Goal: Task Accomplishment & Management: Complete application form

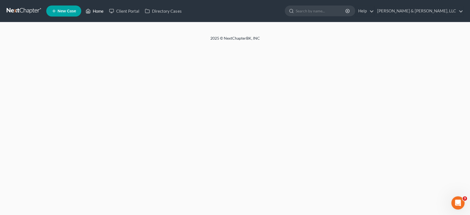
click at [95, 10] on link "Home" at bounding box center [94, 11] width 23 height 10
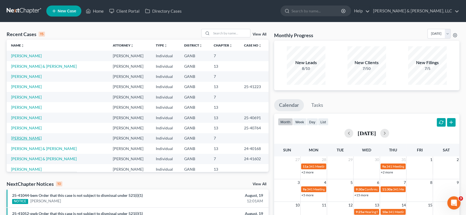
click at [29, 138] on link "[PERSON_NAME]" at bounding box center [26, 138] width 31 height 5
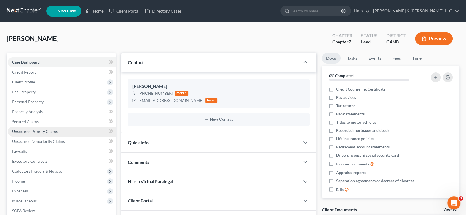
click at [43, 132] on span "Unsecured Priority Claims" at bounding box center [34, 131] width 45 height 5
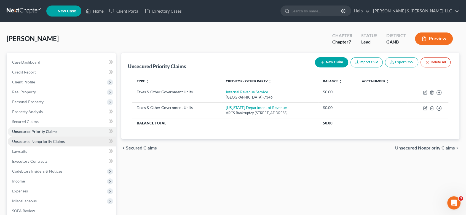
click at [40, 140] on span "Unsecured Nonpriority Claims" at bounding box center [38, 141] width 53 height 5
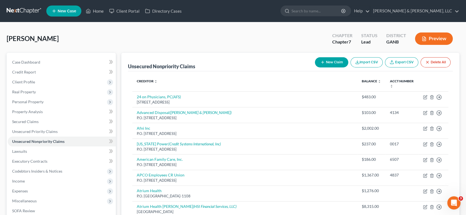
click at [334, 60] on button "New Claim" at bounding box center [331, 62] width 33 height 10
select select "0"
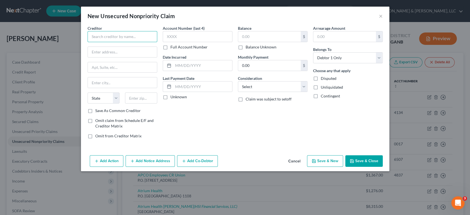
click at [109, 35] on input "text" at bounding box center [123, 36] width 70 height 11
type input "Professional Account Services, Inc"
drag, startPoint x: 109, startPoint y: 35, endPoint x: 115, endPoint y: 53, distance: 18.8
click at [115, 53] on input "P.O" at bounding box center [122, 52] width 69 height 10
click at [125, 53] on input "P.O Box" at bounding box center [122, 52] width 69 height 10
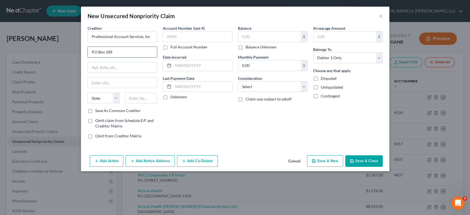
type input "P.O Box 188"
type input "Brentwood"
select select "44"
type input "37024-0188"
click at [180, 39] on input "text" at bounding box center [198, 36] width 70 height 11
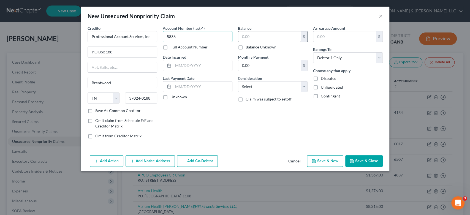
type input "5836"
click at [254, 39] on input "text" at bounding box center [269, 36] width 63 height 10
click at [304, 85] on select "Select Cable / Satellite Services Collection Agency Credit Card Debt Debt Couns…" at bounding box center [273, 86] width 70 height 11
drag, startPoint x: 402, startPoint y: 152, endPoint x: 394, endPoint y: 155, distance: 8.8
click at [402, 152] on div "New Unsecured Nonpriority Claim × Creditor * Professional Account Services, Inc…" at bounding box center [235, 107] width 470 height 215
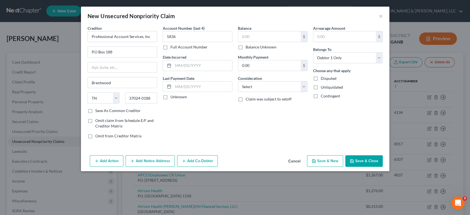
click at [358, 160] on button "Save & Close" at bounding box center [363, 161] width 37 height 12
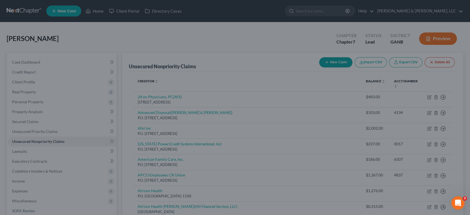
type input "0.00"
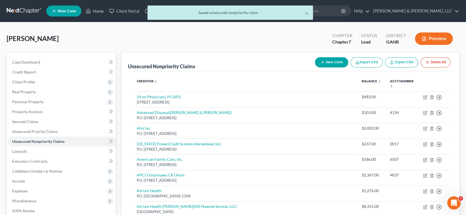
click at [96, 10] on div "× Saved unsecured nonpriority claim" at bounding box center [230, 14] width 466 height 17
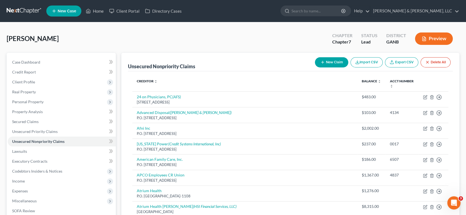
click at [106, 38] on div "[PERSON_NAME] Upgraded Chapter Chapter 7 Status Lead District GANB Preview" at bounding box center [233, 41] width 452 height 24
click at [95, 11] on link "Home" at bounding box center [94, 11] width 23 height 10
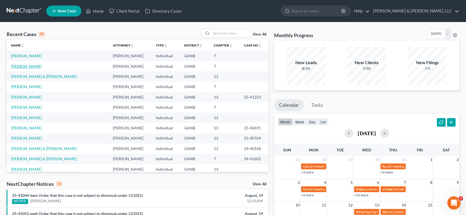
click at [29, 65] on link "[PERSON_NAME]" at bounding box center [26, 66] width 31 height 5
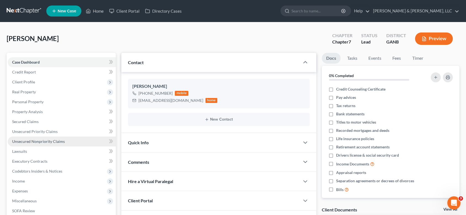
click at [55, 140] on span "Unsecured Nonpriority Claims" at bounding box center [38, 141] width 53 height 5
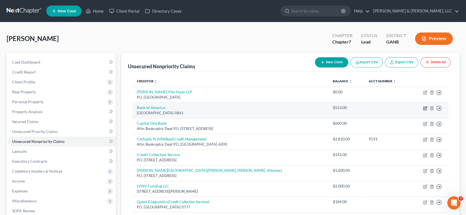
click at [424, 107] on icon "button" at bounding box center [425, 108] width 4 height 4
select select "45"
select select "2"
select select "0"
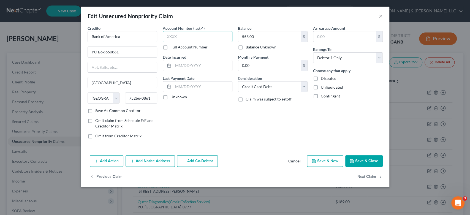
click at [186, 35] on input "text" at bounding box center [198, 36] width 70 height 11
type input "1158"
click at [339, 160] on button "Save & New" at bounding box center [325, 161] width 36 height 12
select select "0"
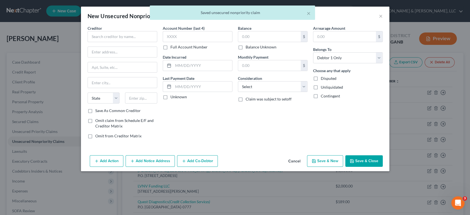
type input "0"
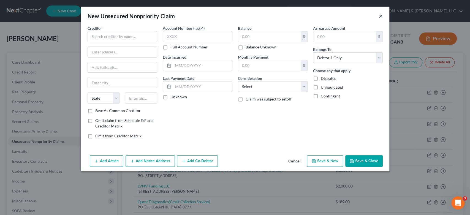
click at [380, 15] on button "×" at bounding box center [381, 16] width 4 height 7
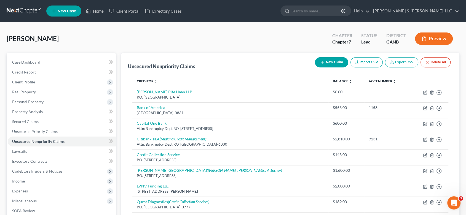
click at [335, 60] on button "New Claim" at bounding box center [331, 62] width 33 height 10
select select "0"
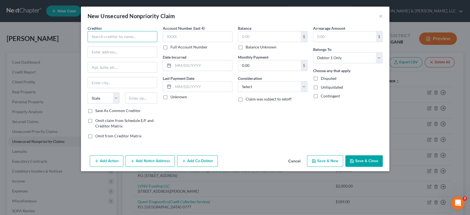
click at [117, 35] on input "text" at bounding box center [123, 36] width 70 height 11
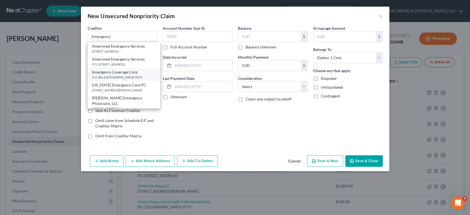
click at [132, 80] on div "P.O. Box [GEOGRAPHIC_DATA]-0023" at bounding box center [124, 77] width 64 height 5
type input "Emergency Coverage Corp"
type input "P.O. Box 740023"
type input "[GEOGRAPHIC_DATA]"
select select "36"
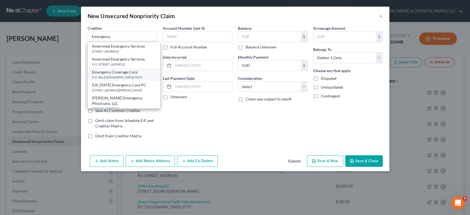
type input "45274-0023"
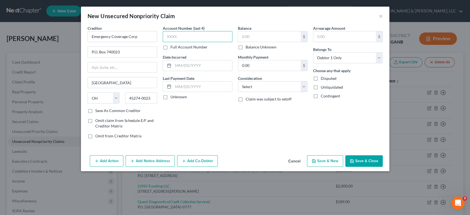
drag, startPoint x: 200, startPoint y: 39, endPoint x: 231, endPoint y: 43, distance: 30.8
click at [201, 39] on input "text" at bounding box center [198, 36] width 70 height 11
click at [247, 36] on input "text" at bounding box center [269, 36] width 63 height 10
type input "153.00"
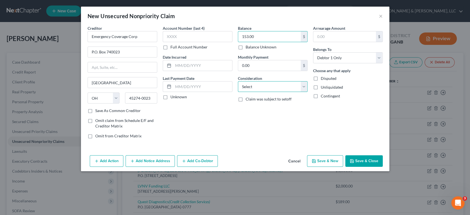
click at [305, 85] on select "Select Cable / Satellite Services Collection Agency Credit Card Debt Debt Couns…" at bounding box center [273, 86] width 70 height 11
select select "9"
click at [238, 81] on select "Select Cable / Satellite Services Collection Agency Credit Card Debt Debt Couns…" at bounding box center [273, 86] width 70 height 11
click at [320, 159] on button "Save & New" at bounding box center [325, 161] width 36 height 12
select select "0"
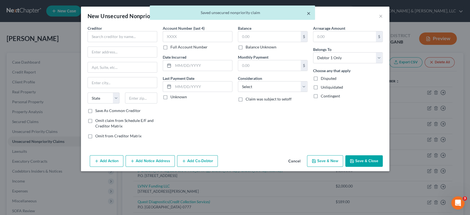
click at [308, 13] on button "×" at bounding box center [309, 13] width 4 height 7
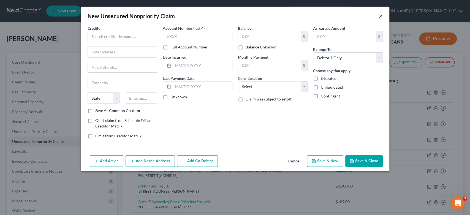
click at [380, 16] on button "×" at bounding box center [381, 16] width 4 height 7
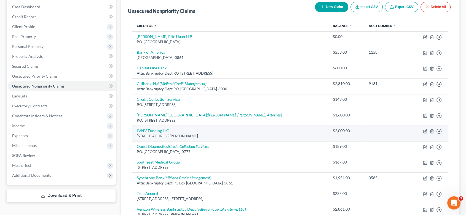
scroll to position [61, 0]
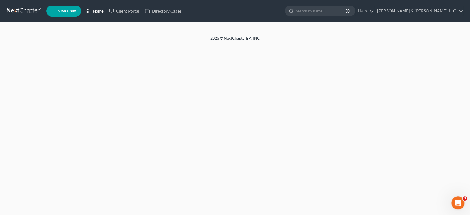
click at [102, 11] on link "Home" at bounding box center [94, 11] width 23 height 10
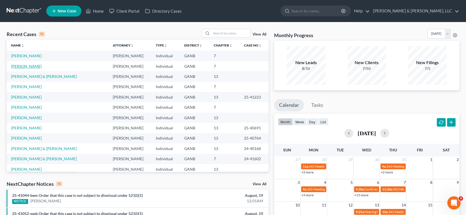
click at [33, 66] on link "[PERSON_NAME]" at bounding box center [26, 66] width 31 height 5
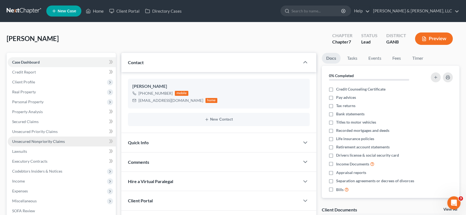
click at [50, 139] on span "Unsecured Nonpriority Claims" at bounding box center [38, 141] width 53 height 5
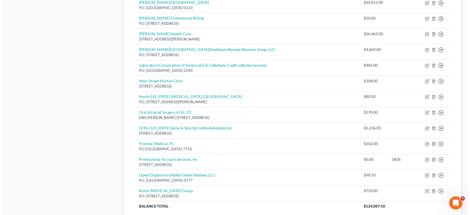
scroll to position [367, 0]
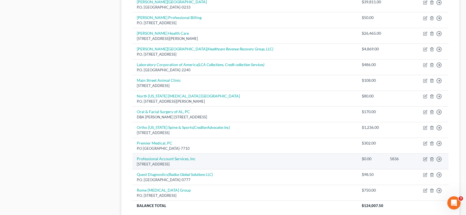
click at [225, 162] on div "[STREET_ADDRESS]" at bounding box center [245, 164] width 216 height 5
click at [426, 157] on icon "button" at bounding box center [425, 158] width 2 height 2
select select "44"
select select "0"
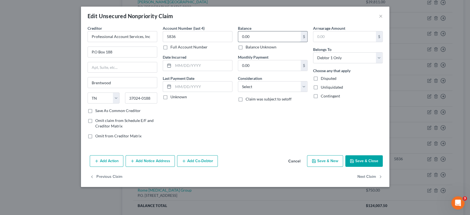
click at [261, 37] on input "0.00" at bounding box center [269, 36] width 63 height 10
type input "171.00"
click at [302, 86] on select "Select Cable / Satellite Services Collection Agency Credit Card Debt Debt Couns…" at bounding box center [273, 86] width 70 height 11
select select "9"
click at [238, 81] on select "Select Cable / Satellite Services Collection Agency Credit Card Debt Debt Couns…" at bounding box center [273, 86] width 70 height 11
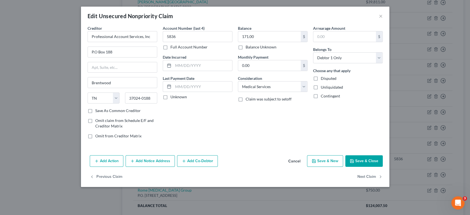
click at [327, 160] on button "Save & New" at bounding box center [325, 161] width 36 height 12
type input "0"
select select "0"
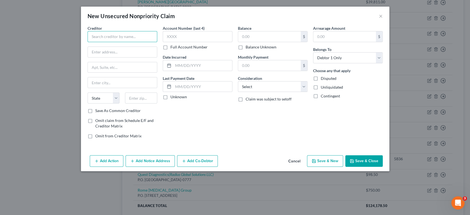
drag, startPoint x: 97, startPoint y: 40, endPoint x: 96, endPoint y: 32, distance: 8.9
click at [97, 39] on input "text" at bounding box center [123, 36] width 70 height 11
click at [101, 48] on input "text" at bounding box center [122, 52] width 69 height 10
click at [139, 37] on input "Grayson & Associates" at bounding box center [123, 36] width 70 height 11
type input "Grayson & Associates PC"
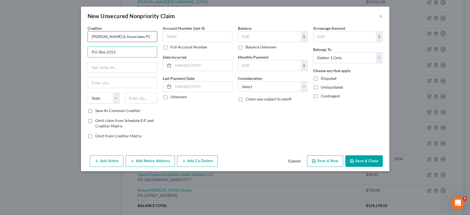
type input "P.O. Box 2153"
type input "Dept 3207"
type input "Birmingham"
select select "0"
type input "35287-0002"
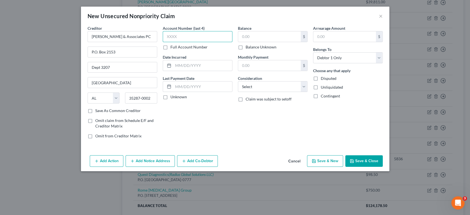
click at [186, 39] on input "text" at bounding box center [198, 36] width 70 height 11
click at [171, 47] on label "Full Account Number" at bounding box center [189, 47] width 37 height 6
click at [173, 47] on input "Full Account Number" at bounding box center [175, 46] width 4 height 4
click at [172, 38] on input "text" at bounding box center [198, 36] width 70 height 11
type input "49798"
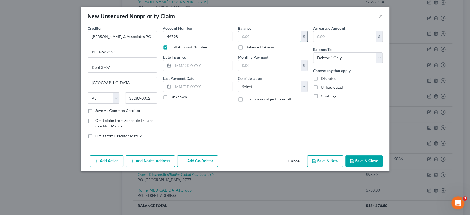
click at [255, 39] on input "text" at bounding box center [269, 36] width 63 height 10
type input "50.00"
click at [304, 86] on select "Select Cable / Satellite Services Collection Agency Credit Card Debt Debt Couns…" at bounding box center [273, 86] width 70 height 11
select select "14"
click at [238, 81] on select "Select Cable / Satellite Services Collection Agency Credit Card Debt Debt Couns…" at bounding box center [273, 86] width 70 height 11
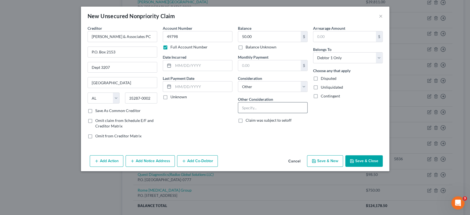
click at [248, 110] on input "text" at bounding box center [272, 107] width 69 height 10
type input "Account"
click at [323, 163] on button "Save & New" at bounding box center [325, 161] width 36 height 12
select select "0"
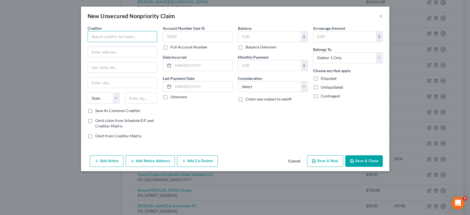
click at [96, 39] on input "text" at bounding box center [123, 36] width 70 height 11
click at [96, 36] on input "BAck in Motion PC" at bounding box center [123, 36] width 70 height 11
click at [98, 50] on input "text" at bounding box center [122, 52] width 69 height 10
click at [126, 37] on input "Back in Motion PC" at bounding box center [123, 36] width 70 height 11
type input "Back in Motion PT"
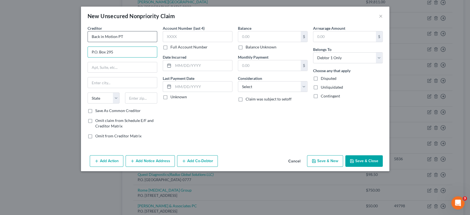
type input "P.O. Box 295"
type input "Springville"
select select "0"
type input "35146-0295"
click at [95, 112] on label "Save As Common Creditor" at bounding box center [117, 111] width 45 height 6
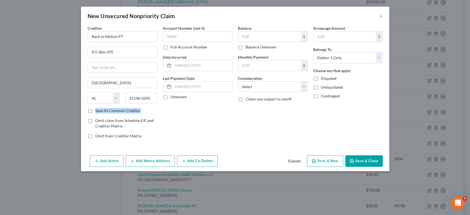
click at [95, 111] on label "Save As Common Creditor" at bounding box center [117, 111] width 45 height 6
click at [98, 111] on input "Save As Common Creditor" at bounding box center [100, 110] width 4 height 4
checkbox input "true"
click at [186, 39] on input "text" at bounding box center [198, 36] width 70 height 11
type input "4463"
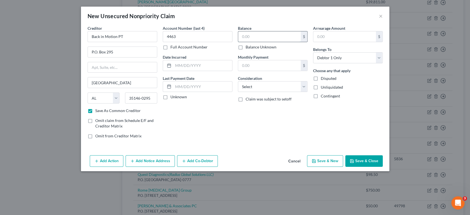
click at [256, 38] on input "text" at bounding box center [269, 36] width 63 height 10
type input "191.00"
click at [303, 86] on select "Select Cable / Satellite Services Collection Agency Credit Card Debt Debt Couns…" at bounding box center [273, 86] width 70 height 11
select select "9"
click at [238, 81] on select "Select Cable / Satellite Services Collection Agency Credit Card Debt Debt Couns…" at bounding box center [273, 86] width 70 height 11
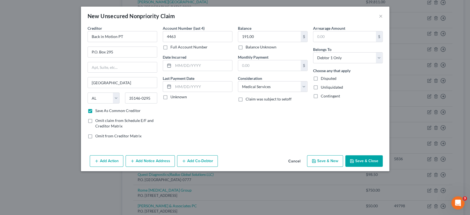
click at [320, 160] on button "Save & New" at bounding box center [325, 161] width 36 height 12
checkbox input "false"
select select "0"
type input "0.00"
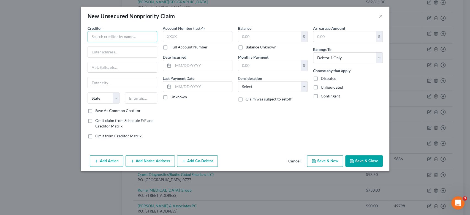
click at [95, 38] on input "text" at bounding box center [123, 36] width 70 height 11
type input "Boyd Family Dentistry"
click at [113, 46] on div "Creditor * Boyd Family Dentistry State AL AK AR AZ CA CO CT DE DC FL GA GU HI I…" at bounding box center [123, 66] width 70 height 83
click at [100, 39] on input "Boyd Family Dentistry" at bounding box center [123, 36] width 70 height 11
click at [99, 52] on input "text" at bounding box center [122, 52] width 69 height 10
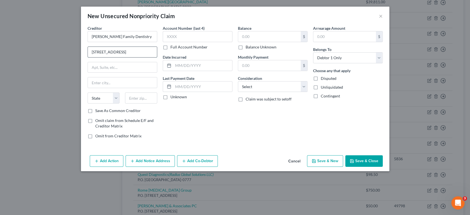
type input "5891 Valley Road"
type input "Birmingham"
select select "0"
type input "35235"
click at [181, 39] on input "text" at bounding box center [198, 36] width 70 height 11
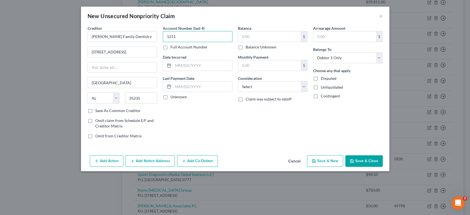
type input "1211"
click at [269, 33] on input "text" at bounding box center [269, 36] width 63 height 10
type input "144.00"
drag, startPoint x: 307, startPoint y: 85, endPoint x: 302, endPoint y: 86, distance: 4.2
click at [306, 85] on select "Select Cable / Satellite Services Collection Agency Credit Card Debt Debt Couns…" at bounding box center [273, 86] width 70 height 11
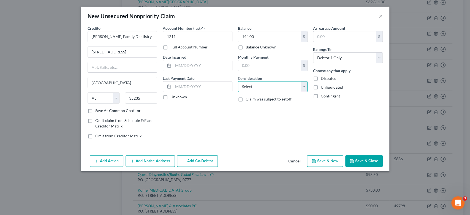
select select "9"
click at [238, 81] on select "Select Cable / Satellite Services Collection Agency Credit Card Debt Debt Couns…" at bounding box center [273, 86] width 70 height 11
click at [319, 161] on button "Save & New" at bounding box center [325, 161] width 36 height 12
select select "0"
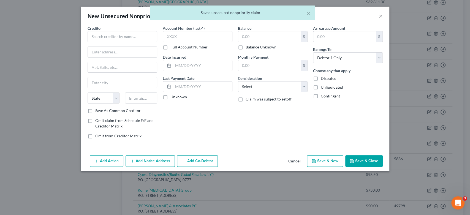
type input "0.00"
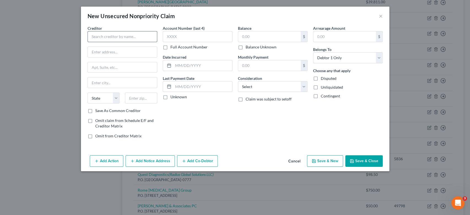
drag, startPoint x: 93, startPoint y: 42, endPoint x: 90, endPoint y: 39, distance: 4.1
click at [93, 39] on div "Creditor * State AL AK AR AZ CA CO CT DE DC FL GA GU HI ID IL IN IA KS KY LA ME…" at bounding box center [123, 66] width 70 height 83
click at [107, 35] on input "text" at bounding box center [123, 36] width 70 height 11
click at [133, 38] on input "Cahaba Orthopedics" at bounding box center [123, 36] width 70 height 11
type input "Cahaba Orthopedics LLC"
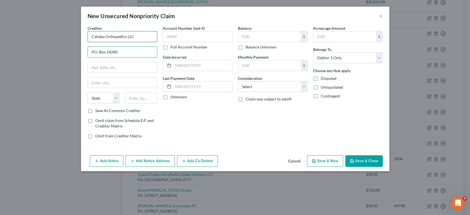
type input "P.O. Box 14280"
type input "Belfast"
select select "20"
type input "04915-4035"
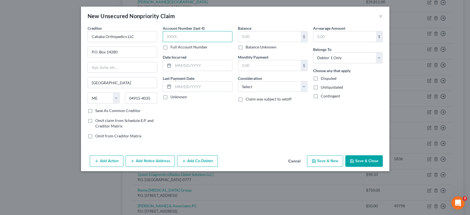
drag, startPoint x: 195, startPoint y: 36, endPoint x: 201, endPoint y: 36, distance: 6.1
click at [195, 36] on input "text" at bounding box center [198, 36] width 70 height 11
click at [171, 46] on label "Full Account Number" at bounding box center [189, 47] width 37 height 6
click at [173, 46] on input "Full Account Number" at bounding box center [175, 46] width 4 height 4
click at [174, 40] on input "text" at bounding box center [198, 36] width 70 height 11
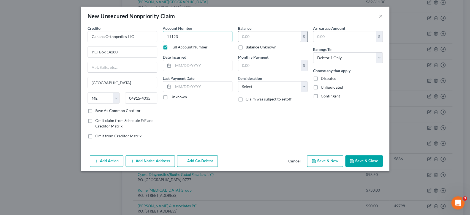
type input "11123"
click at [252, 37] on input "text" at bounding box center [269, 36] width 63 height 10
type input "2,055.00"
click at [303, 87] on select "Select Cable / Satellite Services Collection Agency Credit Card Debt Debt Couns…" at bounding box center [273, 86] width 70 height 11
select select "9"
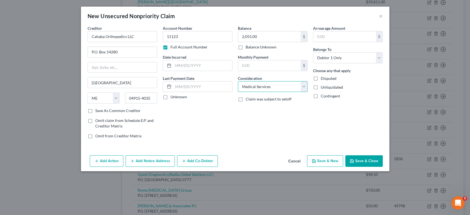
click at [238, 81] on select "Select Cable / Satellite Services Collection Agency Credit Card Debt Debt Couns…" at bounding box center [273, 86] width 70 height 11
click at [140, 159] on button "Add Notice Address" at bounding box center [150, 161] width 49 height 12
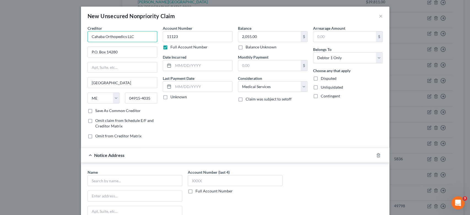
click at [109, 38] on input "Cahaba Orthopedics LLC" at bounding box center [123, 36] width 70 height 11
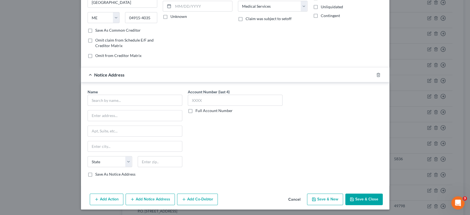
scroll to position [81, 0]
click at [143, 199] on button "Add Notice Address" at bounding box center [150, 199] width 49 height 12
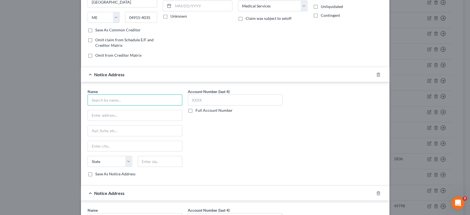
drag, startPoint x: 102, startPoint y: 99, endPoint x: 152, endPoint y: 66, distance: 59.6
click at [104, 97] on input "text" at bounding box center [135, 99] width 95 height 11
type input "p"
type input "o"
type input "p"
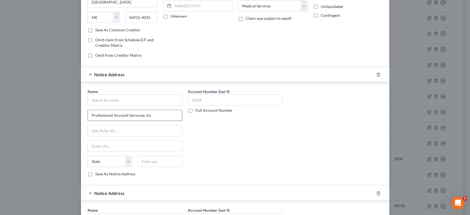
click at [135, 115] on input "Professional Account Servuces, Inc" at bounding box center [135, 115] width 94 height 10
type input "Professional Account Services, Inc"
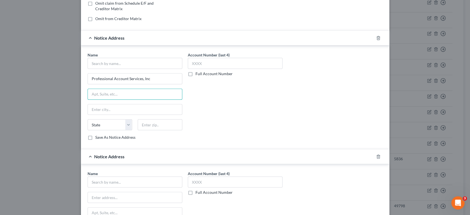
scroll to position [122, 0]
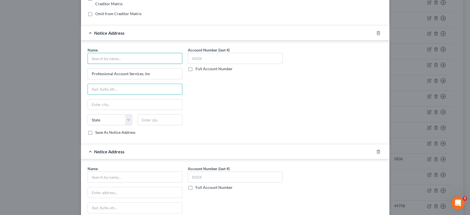
click at [110, 60] on input "text" at bounding box center [135, 58] width 95 height 11
click at [121, 60] on input "text" at bounding box center [135, 58] width 95 height 11
drag, startPoint x: 159, startPoint y: 74, endPoint x: 8, endPoint y: 94, distance: 152.6
click at [8, 94] on div "New Unsecured Nonpriority Claim × Creditor * Cahaba Orthopedics LLC P.O. Box 14…" at bounding box center [235, 107] width 470 height 215
click at [94, 58] on input "text" at bounding box center [135, 58] width 95 height 11
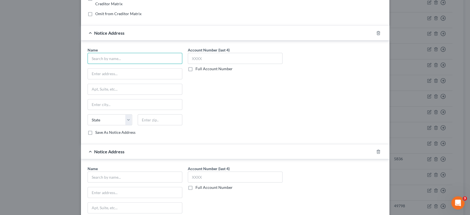
paste input "Professional Account Services, Inc"
type input "Professional Account Services, Inc"
click at [103, 72] on input "text" at bounding box center [135, 74] width 94 height 10
type input "Attn: PCU"
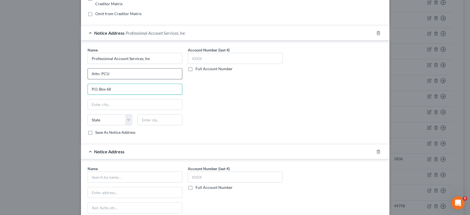
type input "P.O. Box 68"
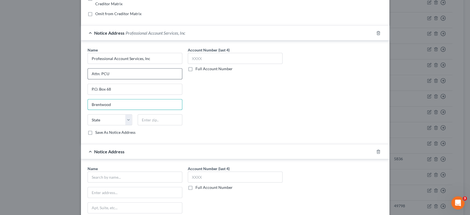
type input "Brentwood"
select select "33"
type input "37024-0068"
click at [206, 58] on input "text" at bounding box center [235, 58] width 95 height 11
click at [378, 151] on icon "button" at bounding box center [378, 152] width 4 height 4
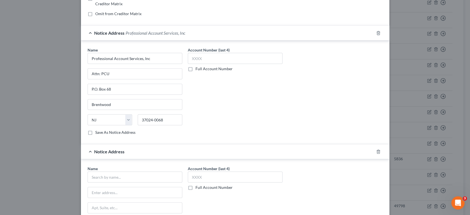
scroll to position [81, 0]
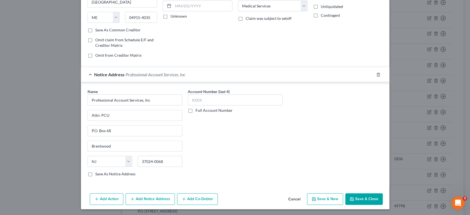
click at [330, 200] on button "Save & New" at bounding box center [325, 199] width 36 height 12
select select "0"
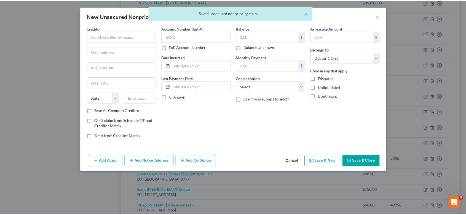
scroll to position [0, 0]
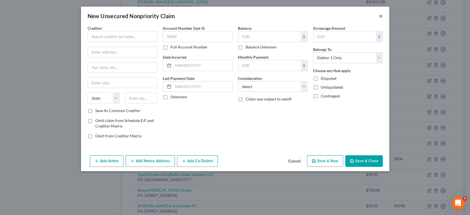
click at [382, 15] on button "×" at bounding box center [381, 16] width 4 height 7
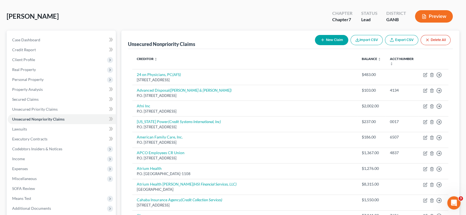
scroll to position [3, 0]
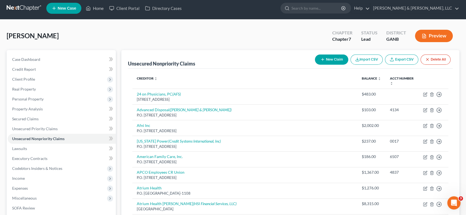
click at [331, 59] on button "New Claim" at bounding box center [331, 60] width 33 height 10
select select "0"
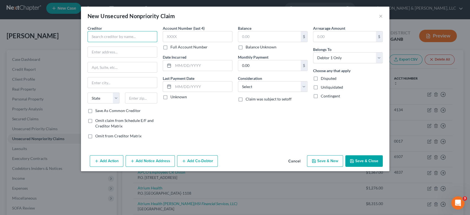
drag, startPoint x: 101, startPoint y: 38, endPoint x: 102, endPoint y: 42, distance: 4.9
click at [102, 42] on div "Creditor * State AL AK AR AZ CA CO CT DE DC FL GA GU HI ID IL IN IA KS KY LA ME…" at bounding box center [123, 66] width 70 height 83
type input "Cordant Health Solutions"
click at [104, 50] on input "text" at bounding box center [122, 52] width 69 height 10
type input "P.O. Box 17103"
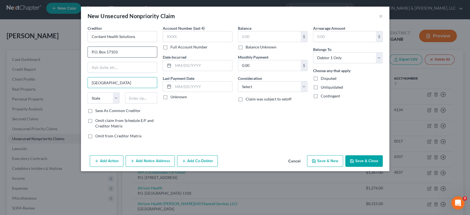
type input "Denver"
select select "5"
type input "80217-0103"
click at [199, 37] on input "text" at bounding box center [198, 36] width 70 height 11
type input "0621"
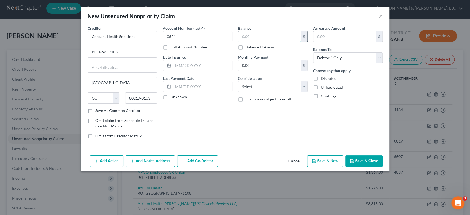
click at [272, 38] on input "text" at bounding box center [269, 36] width 63 height 10
type input "50.00"
click at [304, 88] on select "Select Cable / Satellite Services Collection Agency Credit Card Debt Debt Couns…" at bounding box center [273, 86] width 70 height 11
select select "9"
click at [238, 81] on select "Select Cable / Satellite Services Collection Agency Credit Card Debt Debt Couns…" at bounding box center [273, 86] width 70 height 11
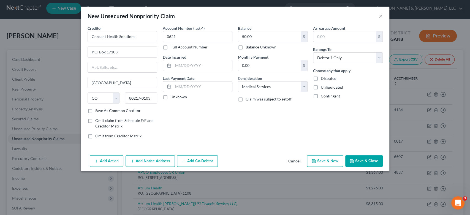
click at [326, 163] on button "Save & New" at bounding box center [325, 161] width 36 height 12
select select "0"
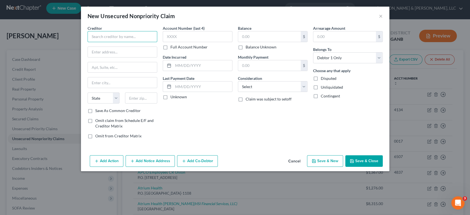
click at [107, 35] on input "text" at bounding box center [123, 36] width 70 height 11
click at [130, 37] on input "Southern Eneregy" at bounding box center [123, 36] width 70 height 11
type input "Southern Energy Credit Union"
click at [95, 54] on input "text" at bounding box center [122, 52] width 69 height 10
drag, startPoint x: 122, startPoint y: 53, endPoint x: 129, endPoint y: 44, distance: 11.1
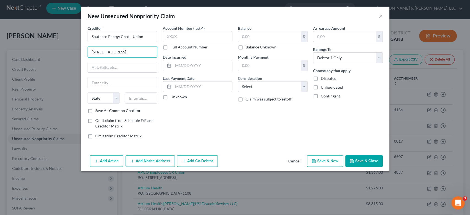
click at [122, 52] on input "0608 7th Ave Nq" at bounding box center [122, 52] width 69 height 10
type input "0608 7th Ave N"
type input "Birmingham"
select select "0"
click at [267, 34] on input "text" at bounding box center [269, 36] width 63 height 10
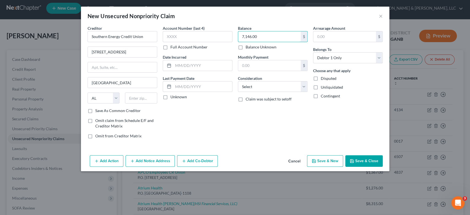
type input "7,146.00"
click at [183, 37] on input "text" at bounding box center [198, 36] width 70 height 11
type input "3282"
click at [304, 87] on select "Select Cable / Satellite Services Collection Agency Credit Card Debt Debt Couns…" at bounding box center [273, 86] width 70 height 11
select select "2"
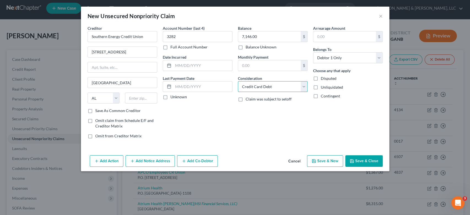
click at [238, 81] on select "Select Cable / Satellite Services Collection Agency Credit Card Debt Debt Couns…" at bounding box center [273, 86] width 70 height 11
click at [329, 161] on button "Save & New" at bounding box center [325, 161] width 36 height 12
type input "0.00"
select select "0"
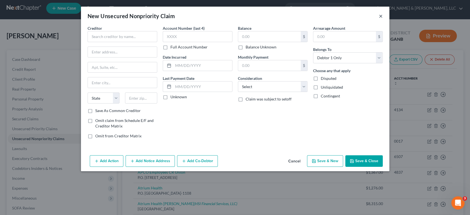
click at [379, 15] on button "×" at bounding box center [381, 16] width 4 height 7
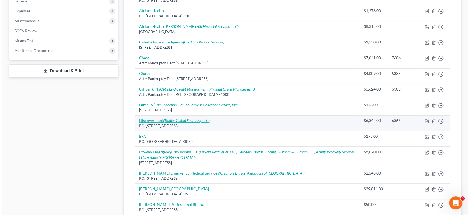
scroll to position [217, 0]
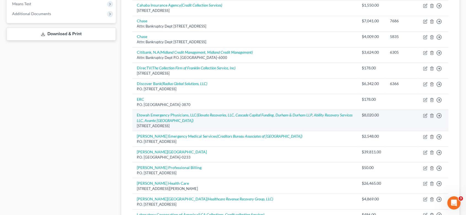
click at [324, 123] on div "[STREET_ADDRESS]" at bounding box center [245, 125] width 216 height 5
click at [423, 114] on icon "button" at bounding box center [425, 116] width 4 height 4
select select "20"
select select "9"
select select "0"
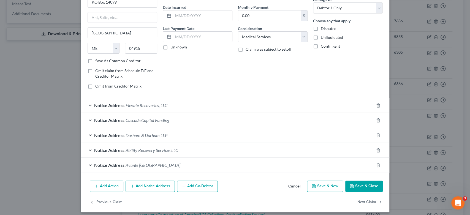
scroll to position [53, 0]
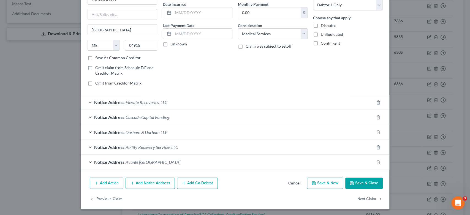
click at [136, 182] on button "Add Notice Address" at bounding box center [150, 184] width 49 height 12
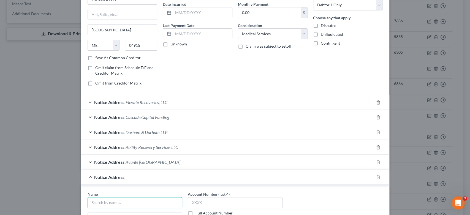
drag, startPoint x: 119, startPoint y: 200, endPoint x: 121, endPoint y: 202, distance: 3.1
click at [121, 203] on input "text" at bounding box center [135, 202] width 95 height 11
type input "National Recovery"
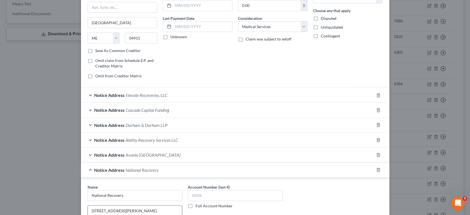
type input "2491 Paxton St"
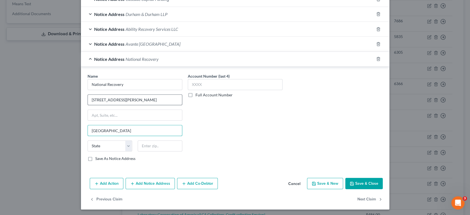
type input "Harrisburg"
select select "39"
type input "17111-1036"
click at [318, 182] on button "Save & New" at bounding box center [325, 184] width 36 height 12
select select "0"
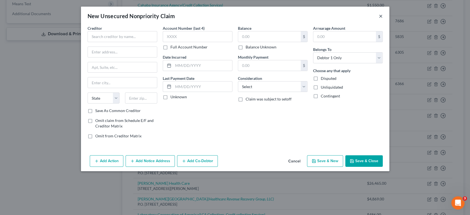
click at [380, 13] on button "×" at bounding box center [381, 16] width 4 height 7
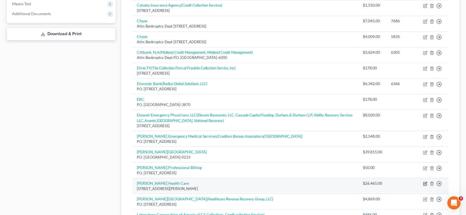
click at [425, 182] on icon "button" at bounding box center [425, 184] width 4 height 4
select select "10"
select select "9"
select select "0"
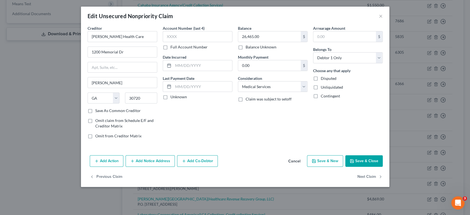
click at [155, 163] on button "Add Notice Address" at bounding box center [150, 161] width 49 height 12
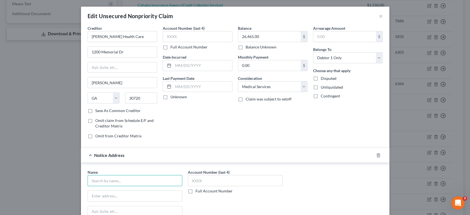
click at [107, 184] on input "text" at bounding box center [135, 180] width 95 height 11
type input "Credit Bureau Associates of Georgia"
click at [163, 181] on input "Credit Bureau Associates of Georgia" at bounding box center [135, 180] width 95 height 11
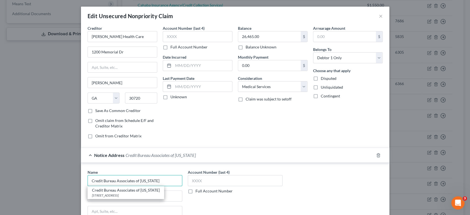
click at [162, 182] on input "Credit Bureau Associates of Georgia" at bounding box center [135, 180] width 95 height 11
click at [137, 196] on div "420 College St, Macon, GA 31201" at bounding box center [126, 195] width 68 height 5
type input "420 College St"
type input "Macon"
select select "10"
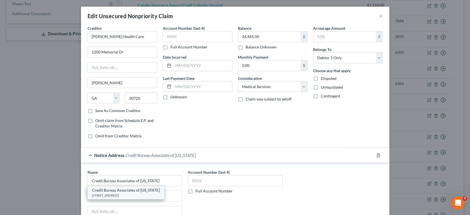
type input "31201"
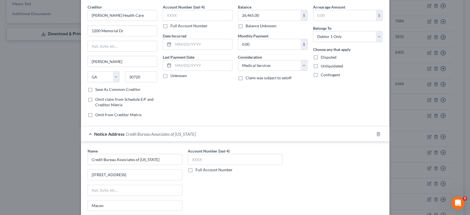
scroll to position [96, 0]
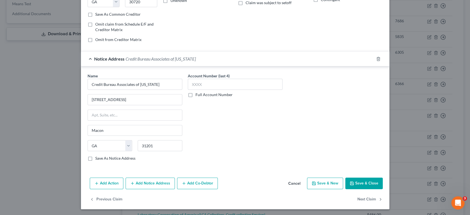
click at [367, 182] on button "Save & Close" at bounding box center [363, 184] width 37 height 12
type input "0"
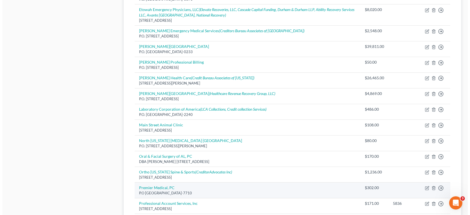
scroll to position [309, 0]
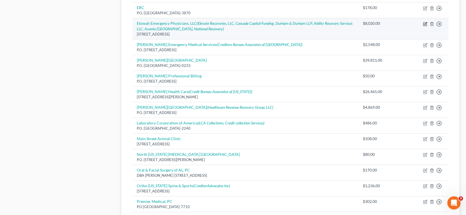
click at [424, 22] on icon "button" at bounding box center [425, 24] width 4 height 4
select select "20"
select select "9"
select select "0"
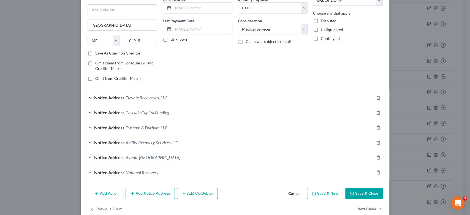
scroll to position [68, 0]
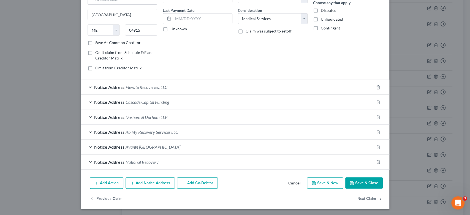
click at [143, 183] on button "Add Notice Address" at bounding box center [150, 183] width 49 height 12
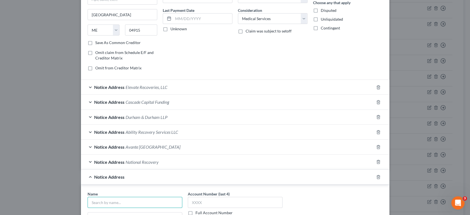
click at [101, 201] on input "text" at bounding box center [135, 202] width 95 height 11
type input "V"
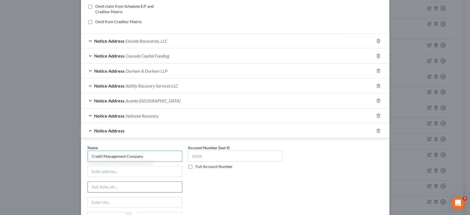
scroll to position [129, 0]
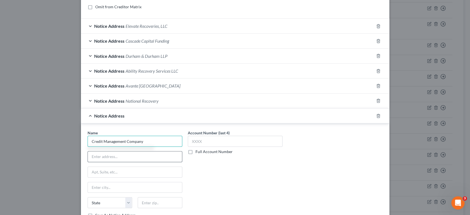
type input "Credit Management Company"
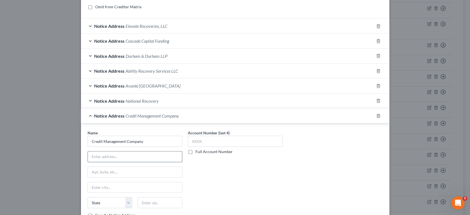
click at [96, 158] on input "text" at bounding box center [135, 157] width 94 height 10
type input "2121 Noblestown Rd"
drag, startPoint x: 120, startPoint y: 168, endPoint x: 122, endPoint y: 164, distance: 4.5
click at [119, 168] on input "text" at bounding box center [135, 172] width 94 height 10
type input "300"
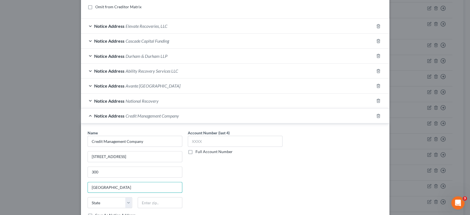
type input "Pittsburgh"
select select "39"
click at [102, 172] on input "300" at bounding box center [135, 172] width 94 height 10
click at [102, 187] on input "Pittsburgh" at bounding box center [135, 187] width 94 height 10
click at [161, 197] on input "text" at bounding box center [160, 202] width 45 height 11
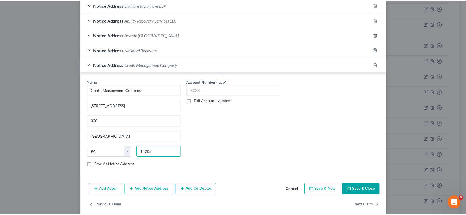
scroll to position [186, 0]
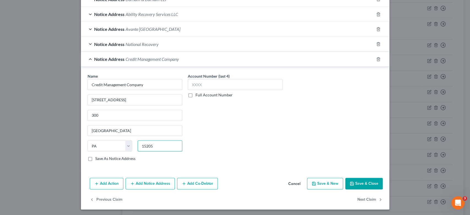
type input "15205"
click at [357, 180] on button "Save & Close" at bounding box center [363, 184] width 37 height 12
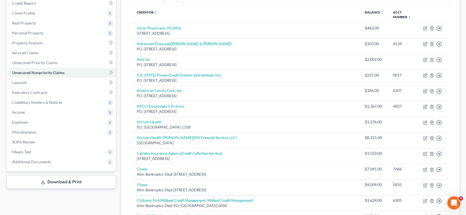
scroll to position [0, 0]
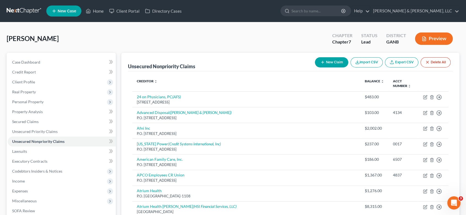
click at [331, 61] on button "New Claim" at bounding box center [331, 62] width 33 height 10
select select "0"
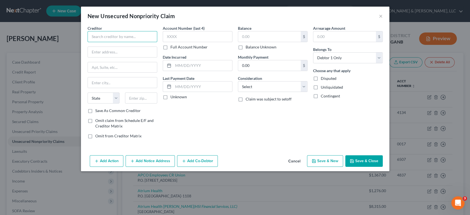
click at [103, 37] on input "text" at bounding box center [123, 36] width 70 height 11
type input "DJO Global"
click at [96, 53] on input "text" at bounding box center [122, 52] width 69 height 10
type input "P.O. Box 727"
type input "Wilkes-Barre"
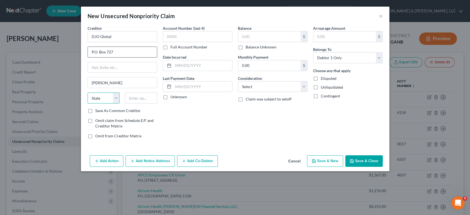
select select "39"
type input "18703"
type input "Wilkes Barre"
click at [265, 37] on input "text" at bounding box center [269, 36] width 63 height 10
click at [195, 32] on input "text" at bounding box center [198, 36] width 70 height 11
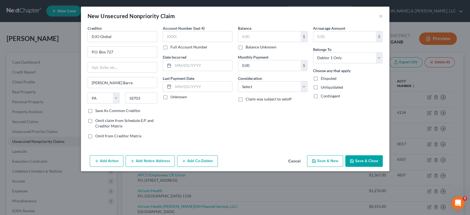
click at [171, 48] on label "Full Account Number" at bounding box center [189, 47] width 37 height 6
click at [173, 48] on input "Full Account Number" at bounding box center [175, 46] width 4 height 4
click at [171, 37] on input "text" at bounding box center [198, 36] width 70 height 11
type input "406028R"
click at [269, 33] on input "text" at bounding box center [269, 36] width 63 height 10
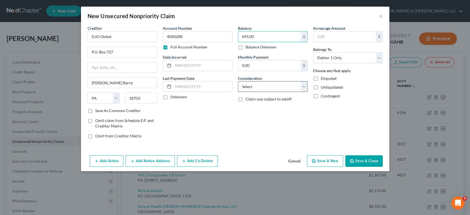
type input "695.00"
click at [303, 85] on select "Select Cable / Satellite Services Collection Agency Credit Card Debt Debt Couns…" at bounding box center [273, 86] width 70 height 11
select select "14"
click at [238, 81] on select "Select Cable / Satellite Services Collection Agency Credit Card Debt Debt Couns…" at bounding box center [273, 86] width 70 height 11
click at [248, 112] on input "text" at bounding box center [272, 107] width 69 height 10
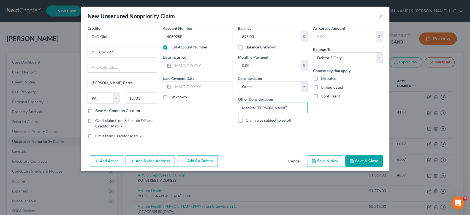
type input "Medical Marx Swader"
click at [320, 164] on button "Save & New" at bounding box center [325, 161] width 36 height 12
select select "0"
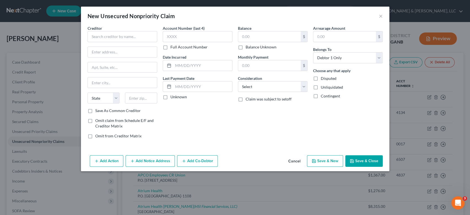
click at [383, 15] on div "New Unsecured Nonpriority Claim ×" at bounding box center [235, 16] width 309 height 19
click at [381, 17] on button "×" at bounding box center [381, 16] width 4 height 7
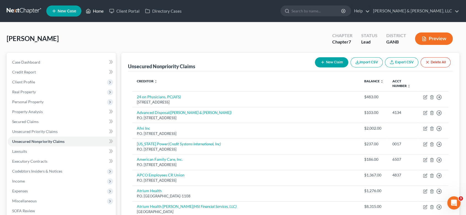
click at [98, 10] on link "Home" at bounding box center [94, 11] width 23 height 10
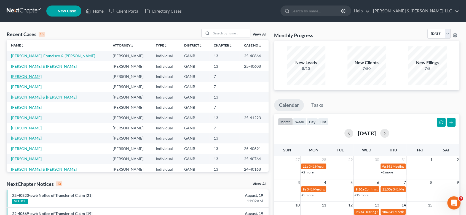
click at [26, 76] on link "[PERSON_NAME]" at bounding box center [26, 76] width 31 height 5
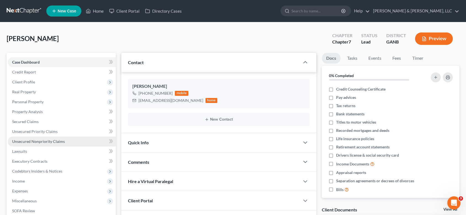
click at [48, 142] on span "Unsecured Nonpriority Claims" at bounding box center [38, 141] width 53 height 5
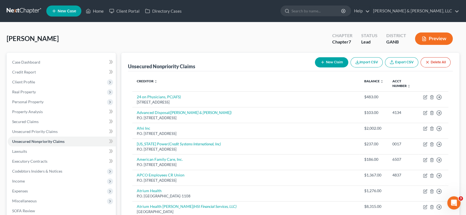
click at [334, 58] on button "New Claim" at bounding box center [331, 62] width 33 height 10
select select "0"
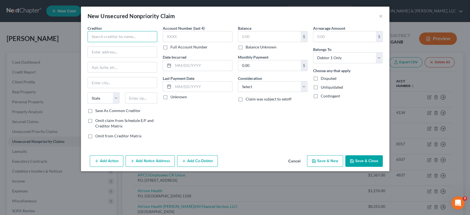
click at [101, 41] on input "text" at bounding box center [123, 36] width 70 height 11
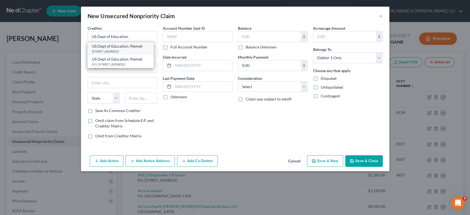
click at [129, 48] on div "US Dept of Education /Nelnet" at bounding box center [120, 47] width 57 height 6
type input "US Dept of Education /Nelnet"
type input "121 S 13th St."
type input "Lincoln"
select select "30"
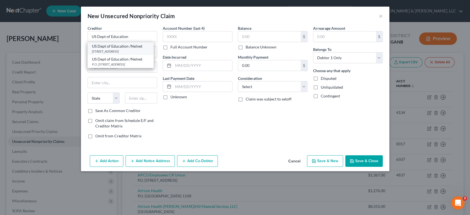
type input "68508"
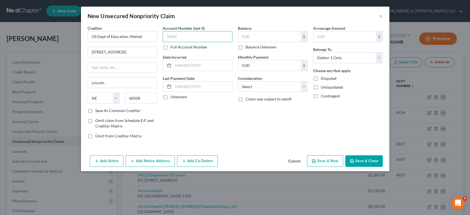
drag, startPoint x: 197, startPoint y: 36, endPoint x: 218, endPoint y: 39, distance: 21.9
click at [198, 36] on input "text" at bounding box center [198, 36] width 70 height 11
click at [268, 38] on input "text" at bounding box center [269, 36] width 63 height 10
type input "19,845.00"
click at [304, 86] on select "Select Cable / Satellite Services Collection Agency Credit Card Debt Debt Couns…" at bounding box center [273, 86] width 70 height 11
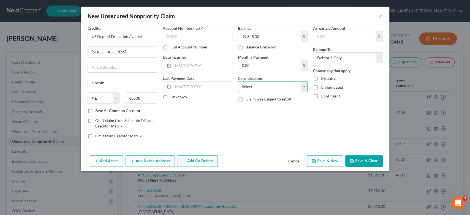
select select "17"
click at [238, 81] on select "Select Cable / Satellite Services Collection Agency Credit Card Debt Debt Couns…" at bounding box center [273, 86] width 70 height 11
click at [326, 160] on button "Save & New" at bounding box center [325, 161] width 36 height 12
select select "0"
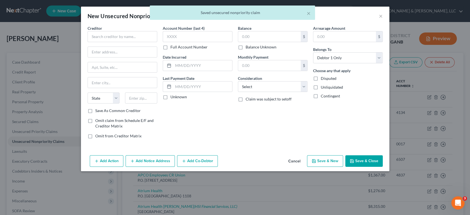
click at [382, 17] on div "× Saved unsecured nonpriority claim" at bounding box center [232, 14] width 470 height 17
click at [310, 13] on button "×" at bounding box center [309, 13] width 4 height 7
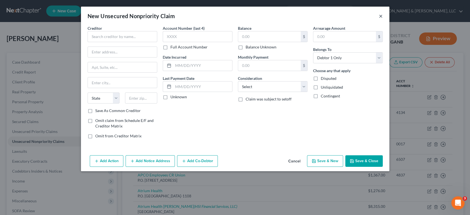
click at [380, 16] on button "×" at bounding box center [381, 16] width 4 height 7
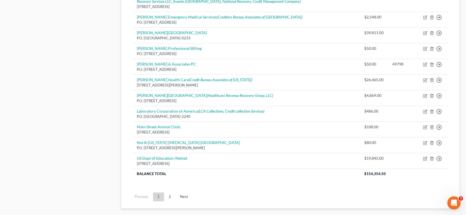
scroll to position [445, 0]
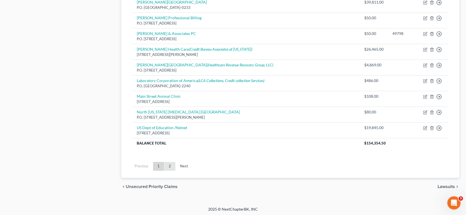
click at [169, 164] on link "2" at bounding box center [169, 166] width 11 height 9
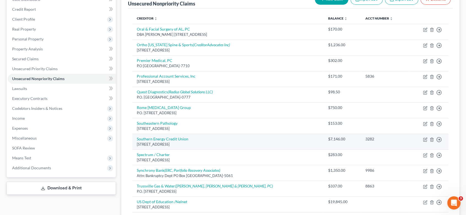
scroll to position [137, 0]
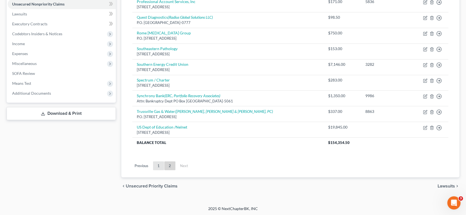
click at [158, 163] on link "1" at bounding box center [158, 165] width 11 height 9
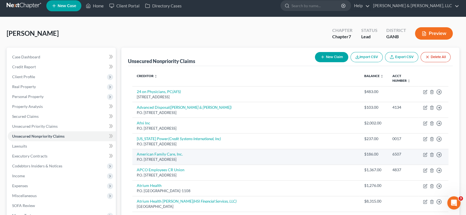
scroll to position [0, 0]
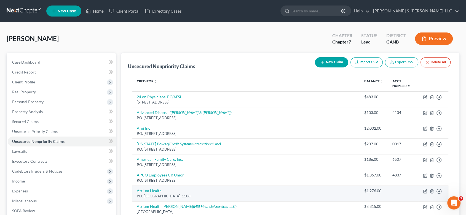
click at [194, 194] on div "P.O. [GEOGRAPHIC_DATA]-1108" at bounding box center [246, 196] width 218 height 5
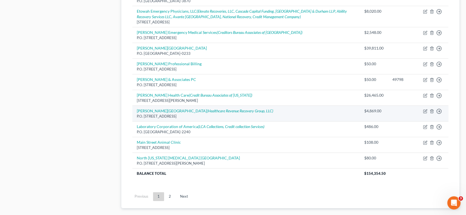
scroll to position [428, 0]
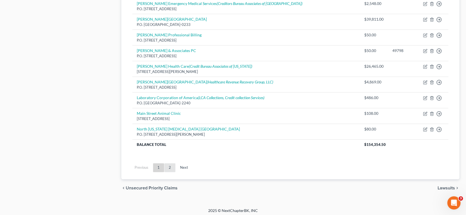
click at [167, 165] on link "2" at bounding box center [169, 167] width 11 height 9
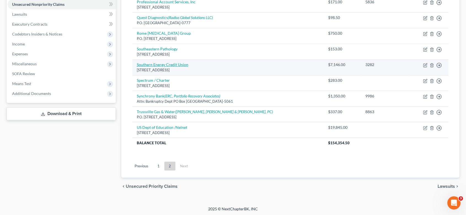
scroll to position [137, 0]
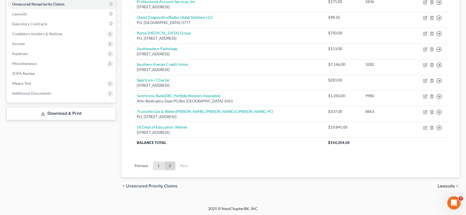
click at [157, 166] on link "1" at bounding box center [158, 165] width 11 height 9
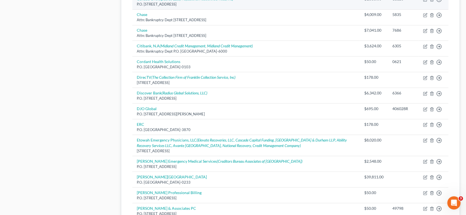
scroll to position [291, 0]
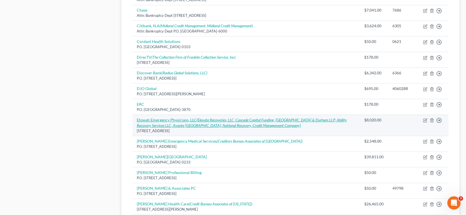
click at [209, 126] on icon "(Elevate Recoveries, LLC, Cascade Capital Funding, Durham & Durham LLP, Ability…" at bounding box center [242, 123] width 210 height 10
select select "20"
select select "9"
select select "0"
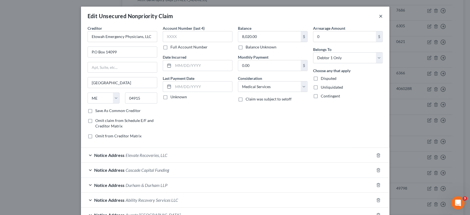
click at [379, 14] on button "×" at bounding box center [381, 16] width 4 height 7
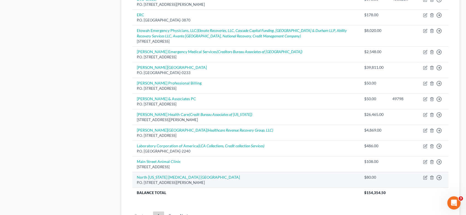
scroll to position [382, 0]
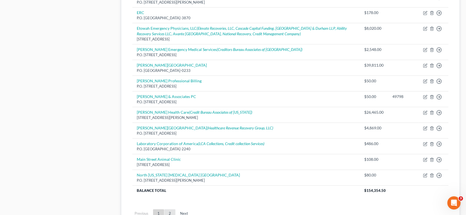
click at [167, 211] on link "2" at bounding box center [169, 213] width 11 height 9
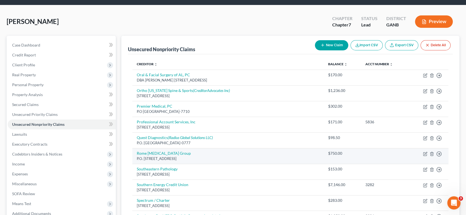
scroll to position [137, 0]
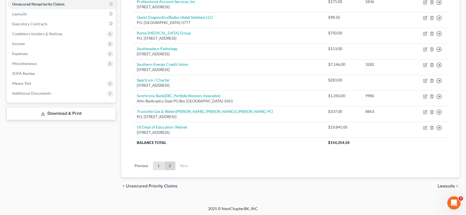
click at [156, 165] on link "1" at bounding box center [158, 165] width 11 height 9
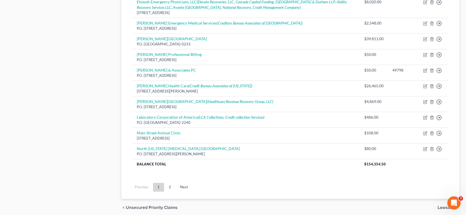
scroll to position [430, 0]
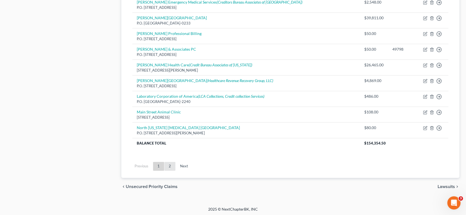
click at [169, 165] on link "2" at bounding box center [169, 166] width 11 height 9
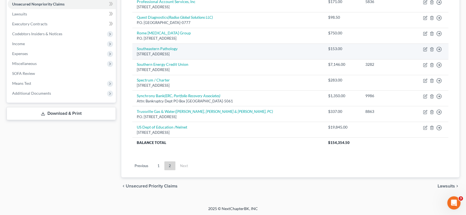
scroll to position [107, 0]
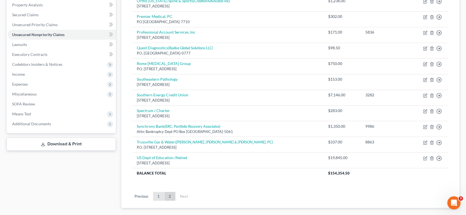
click at [159, 193] on link "1" at bounding box center [158, 196] width 11 height 9
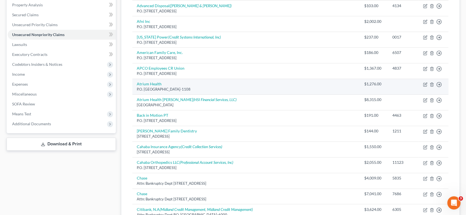
click at [165, 81] on td "Atrium Health P.O. Box 71108, Charlotte, NC 28272-1108" at bounding box center [245, 87] width 227 height 16
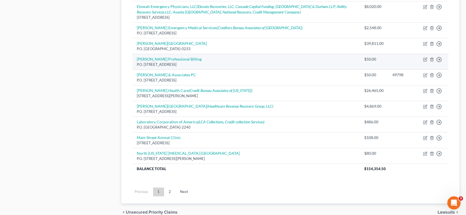
scroll to position [413, 0]
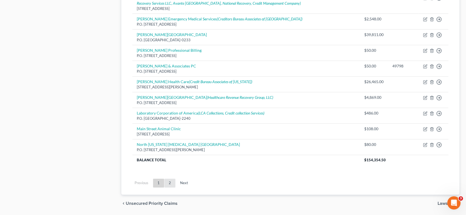
click at [171, 181] on link "2" at bounding box center [169, 183] width 11 height 9
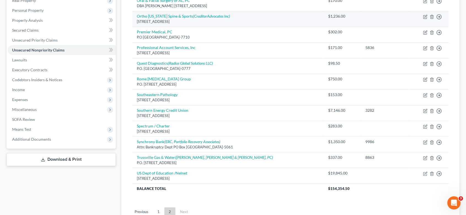
scroll to position [92, 0]
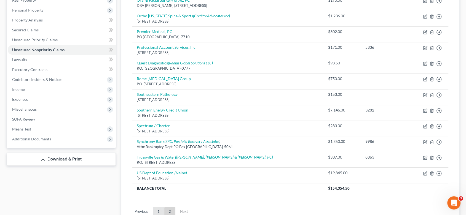
click at [158, 211] on link "1" at bounding box center [158, 211] width 11 height 9
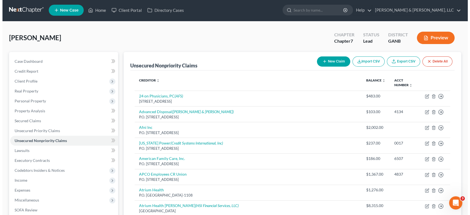
scroll to position [0, 0]
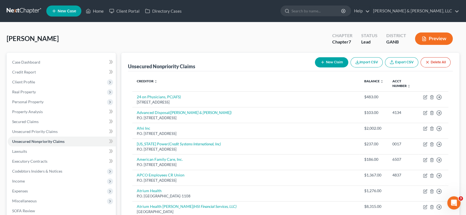
click at [329, 61] on button "New Claim" at bounding box center [331, 62] width 33 height 10
select select "0"
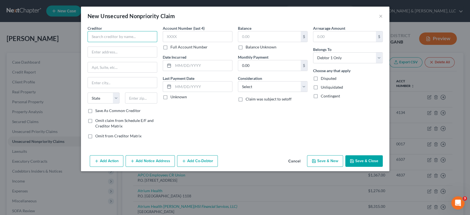
click at [108, 39] on input "text" at bounding box center [123, 36] width 70 height 11
type input "Grandview Medical Center"
click at [99, 50] on input "text" at bounding box center [122, 52] width 69 height 10
click at [102, 56] on input "text" at bounding box center [122, 52] width 69 height 10
click at [128, 55] on input "3690 Grandview" at bounding box center [122, 52] width 69 height 10
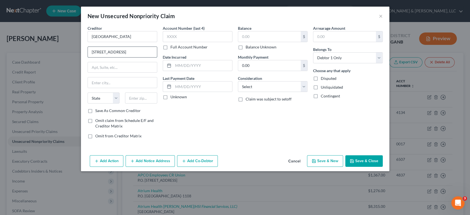
type input "3690 Grandview Pkwy"
type input "Birmingham"
select select "0"
type input "35243"
click at [267, 37] on input "text" at bounding box center [269, 36] width 63 height 10
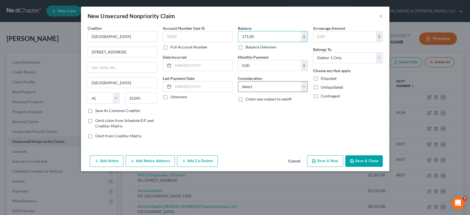
type input "171.00"
click at [304, 84] on select "Select Cable / Satellite Services Collection Agency Credit Card Debt Debt Couns…" at bounding box center [273, 86] width 70 height 11
select select "9"
click at [238, 81] on select "Select Cable / Satellite Services Collection Agency Credit Card Debt Debt Couns…" at bounding box center [273, 86] width 70 height 11
click at [325, 157] on button "Save & New" at bounding box center [325, 161] width 36 height 12
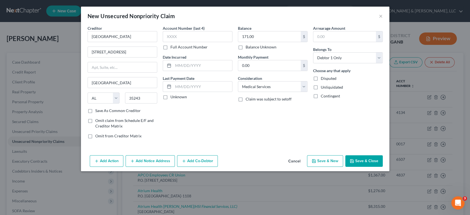
select select "0"
